Goal: Check status: Check status

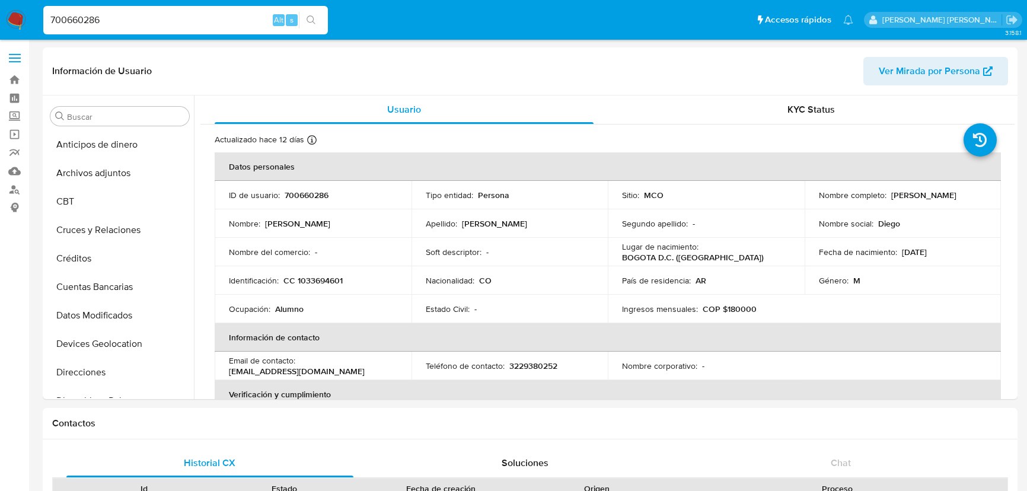
select select "10"
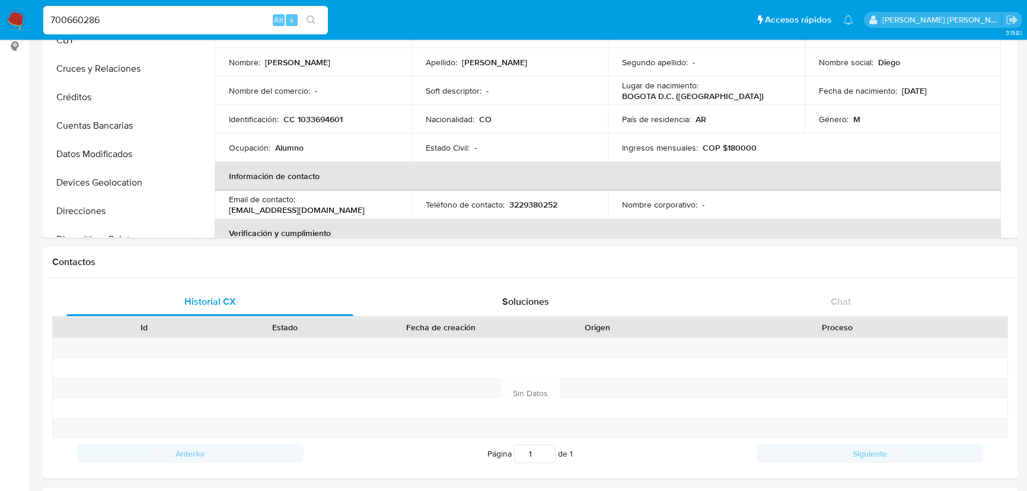
scroll to position [653, 0]
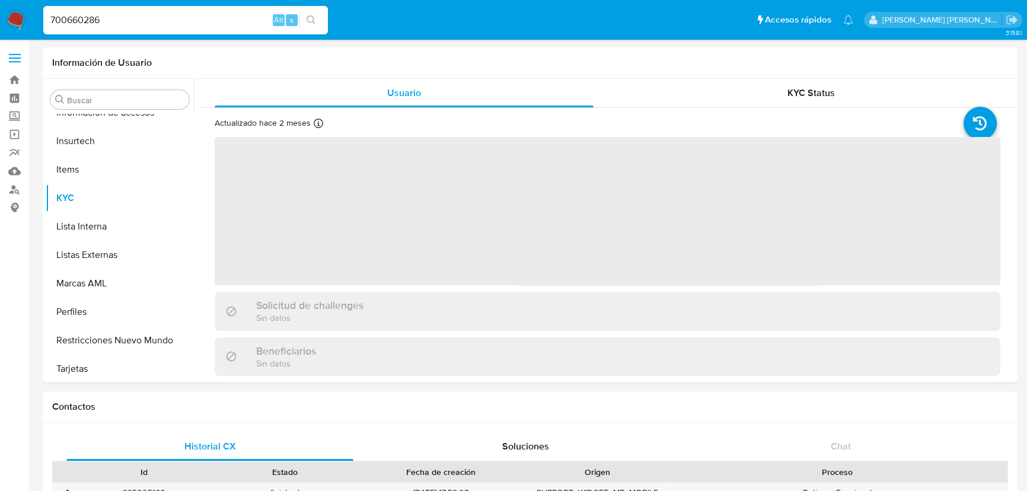
scroll to position [500, 0]
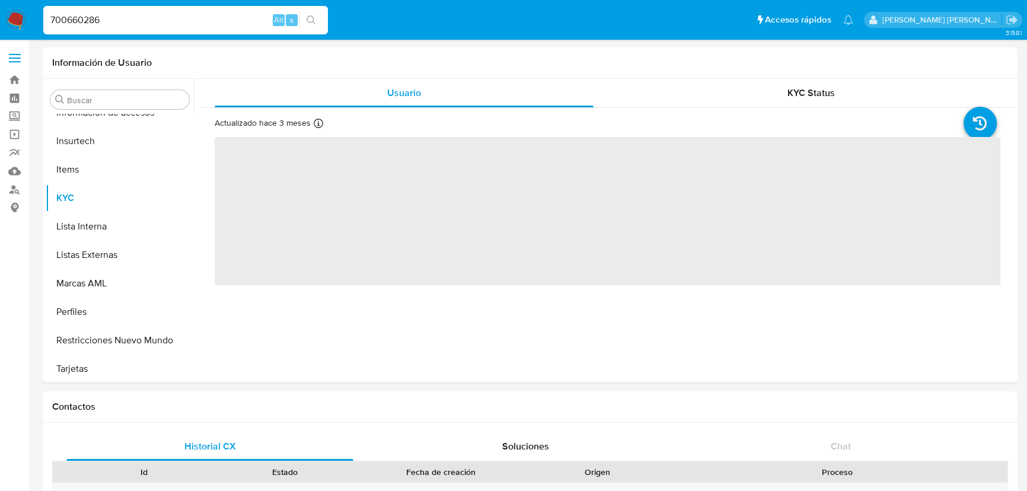
scroll to position [500, 0]
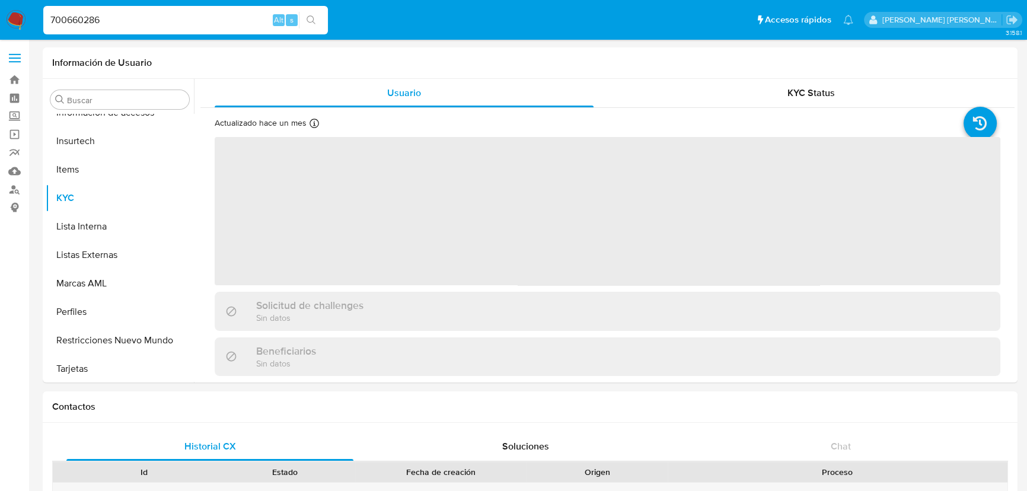
scroll to position [500, 0]
select select "10"
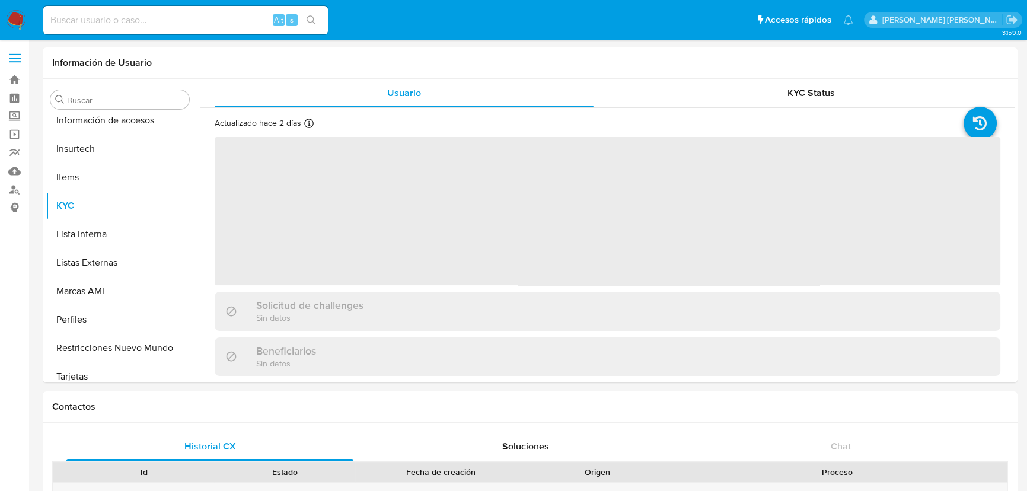
select select "10"
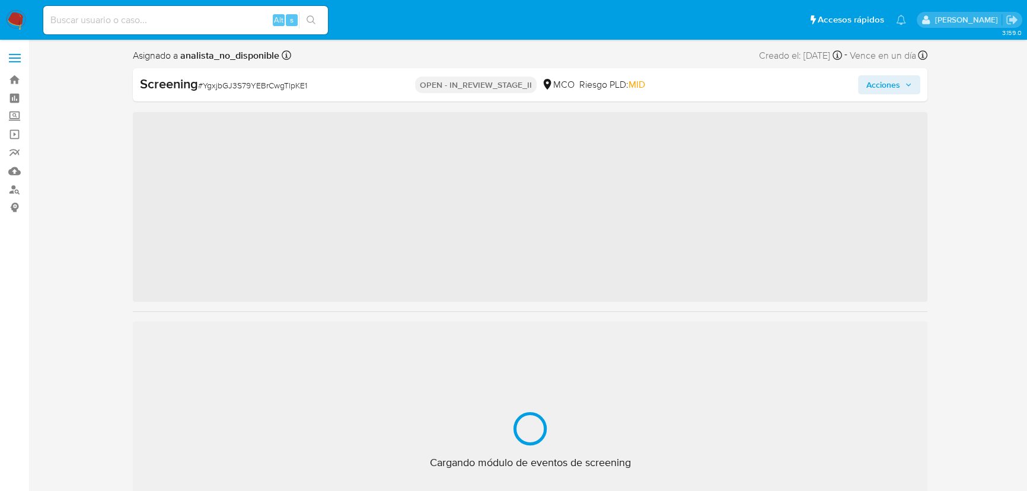
scroll to position [500, 0]
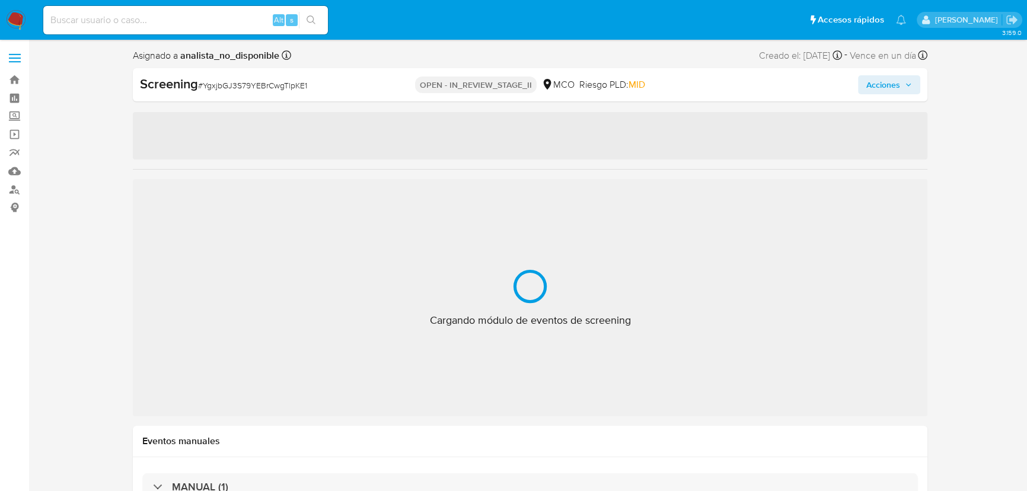
select select "10"
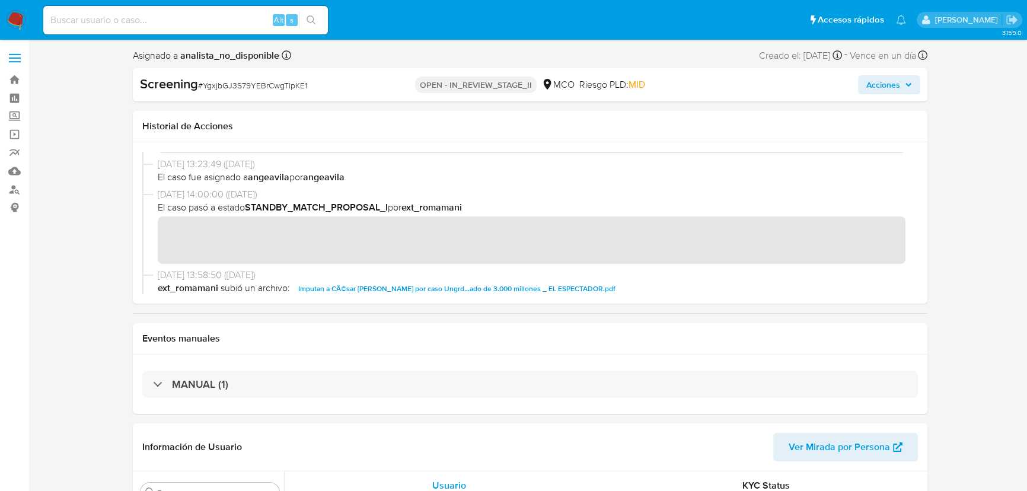
scroll to position [377, 0]
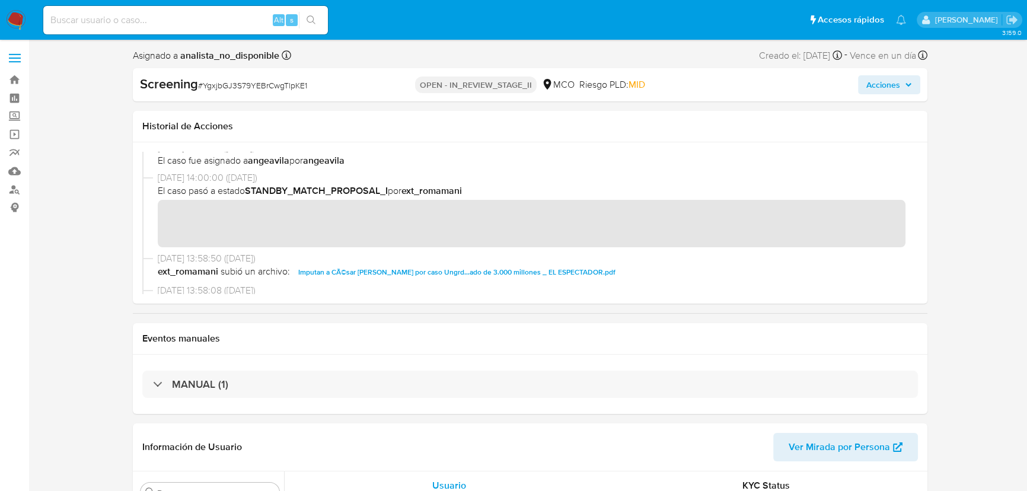
click at [245, 86] on span "# YgxjbGJ3S79YEBrCwgTlpKE1" at bounding box center [252, 85] width 109 height 12
copy span "YgxjbGJ3S79YEBrCwgTlpKE1"
click at [225, 85] on span "# YgxjbGJ3S79YEBrCwgTlpKE1" at bounding box center [252, 85] width 109 height 12
click at [225, 84] on span "# YgxjbGJ3S79YEBrCwgTlpKE1" at bounding box center [252, 85] width 109 height 12
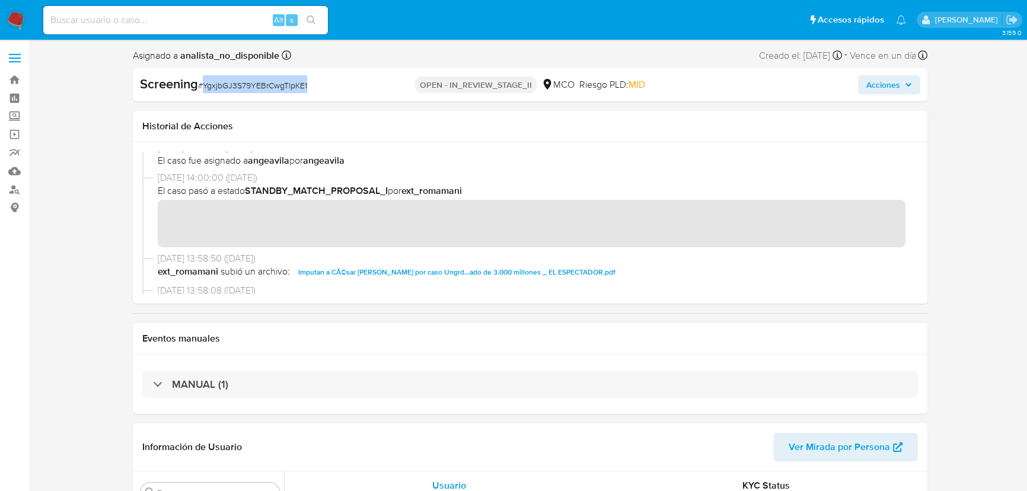
click at [225, 84] on span "# YgxjbGJ3S79YEBrCwgTlpKE1" at bounding box center [252, 85] width 109 height 12
drag, startPoint x: 309, startPoint y: 83, endPoint x: 198, endPoint y: 91, distance: 111.2
click at [198, 91] on div "Screening # YgxjbGJ3S79YEBrCwgTlpKE1" at bounding box center [268, 84] width 256 height 18
copy span "# YgxjbGJ3S79YEBrCwgTlpKE1"
